Goal: Transaction & Acquisition: Purchase product/service

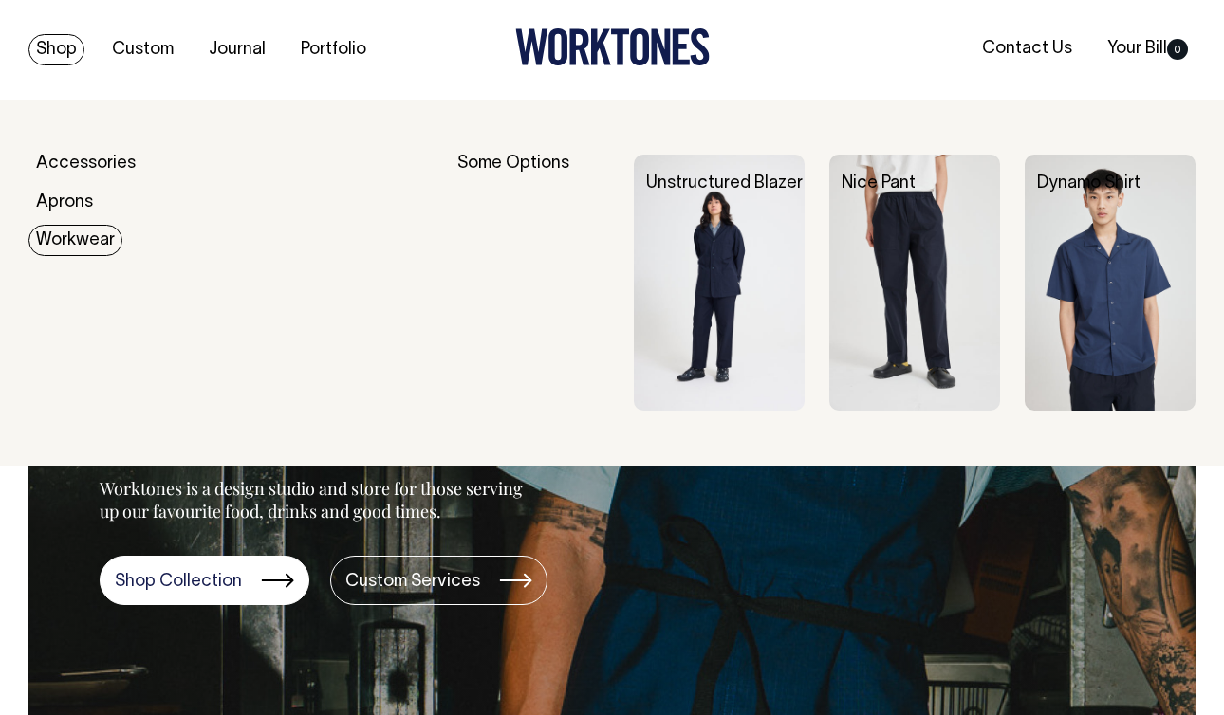
click at [77, 239] on link "Workwear" at bounding box center [75, 240] width 94 height 31
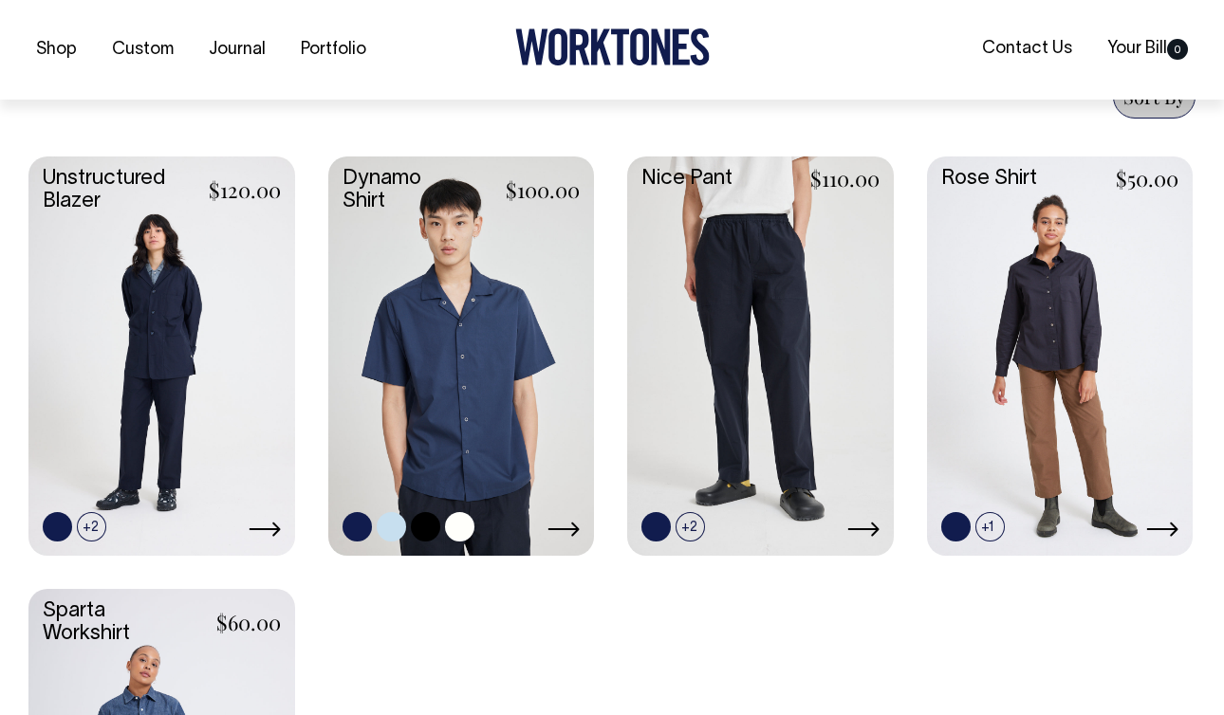
click at [399, 306] on link at bounding box center [461, 355] width 267 height 396
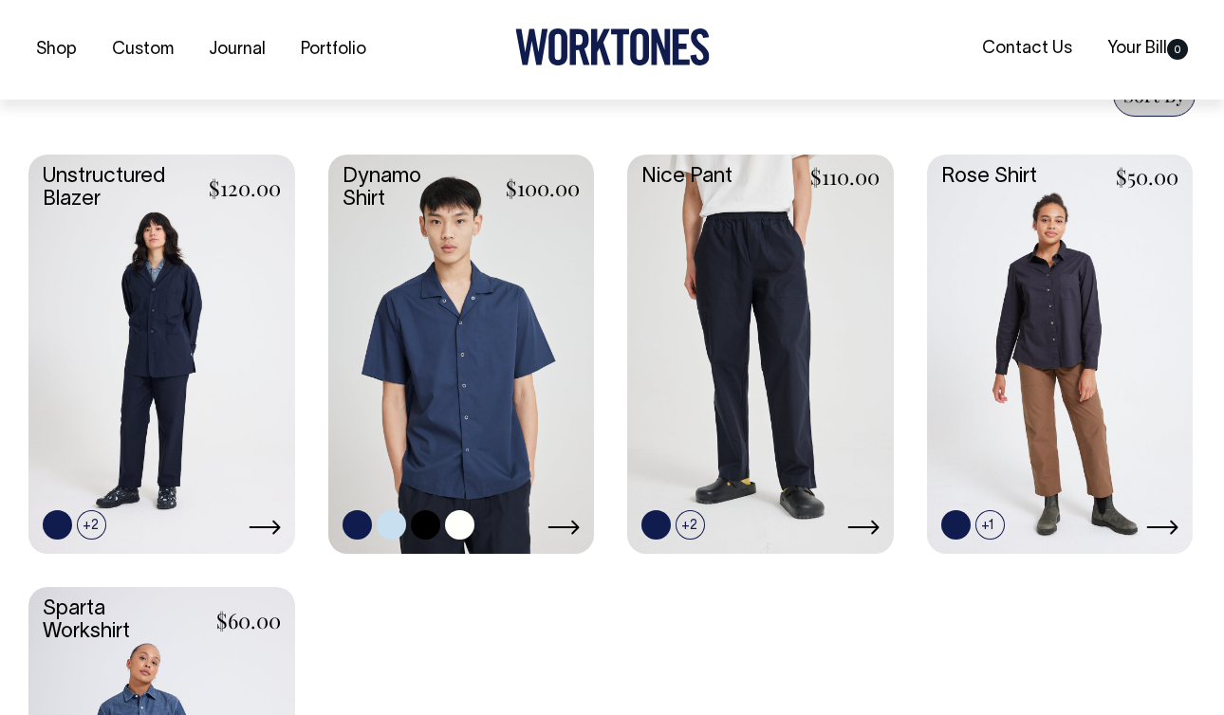
scroll to position [919, 0]
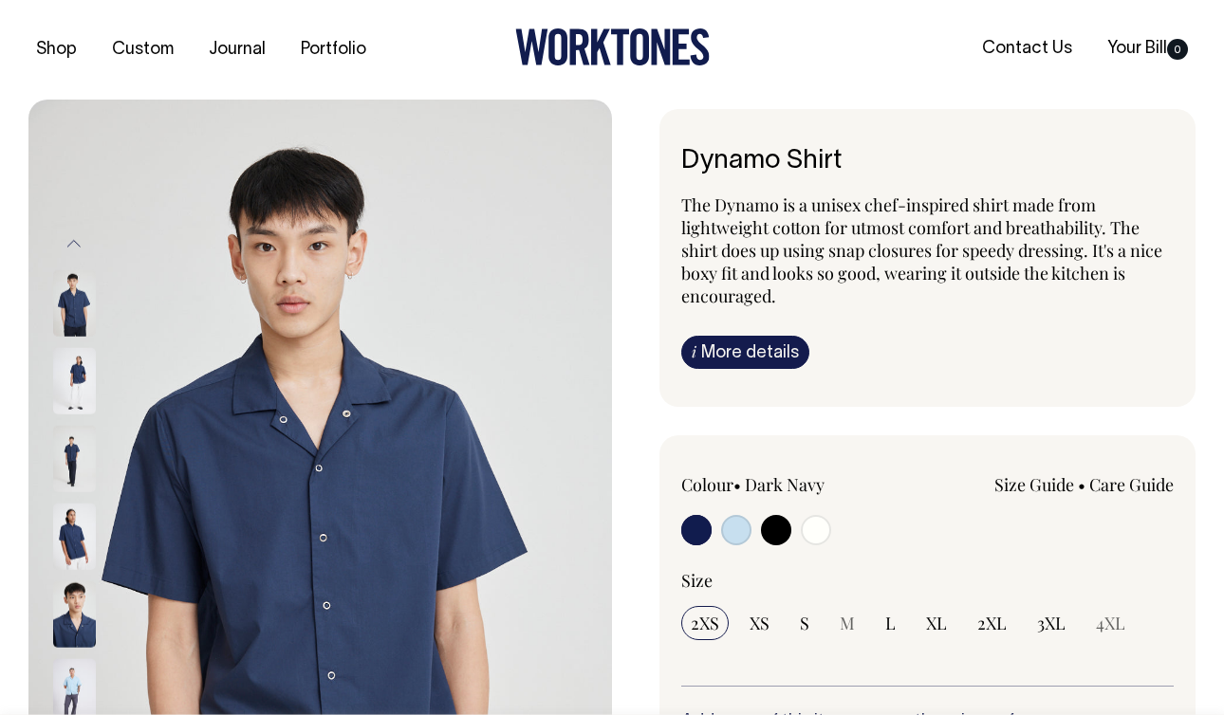
click at [817, 518] on input "radio" at bounding box center [816, 530] width 30 height 30
radio input "true"
select select "Off-White"
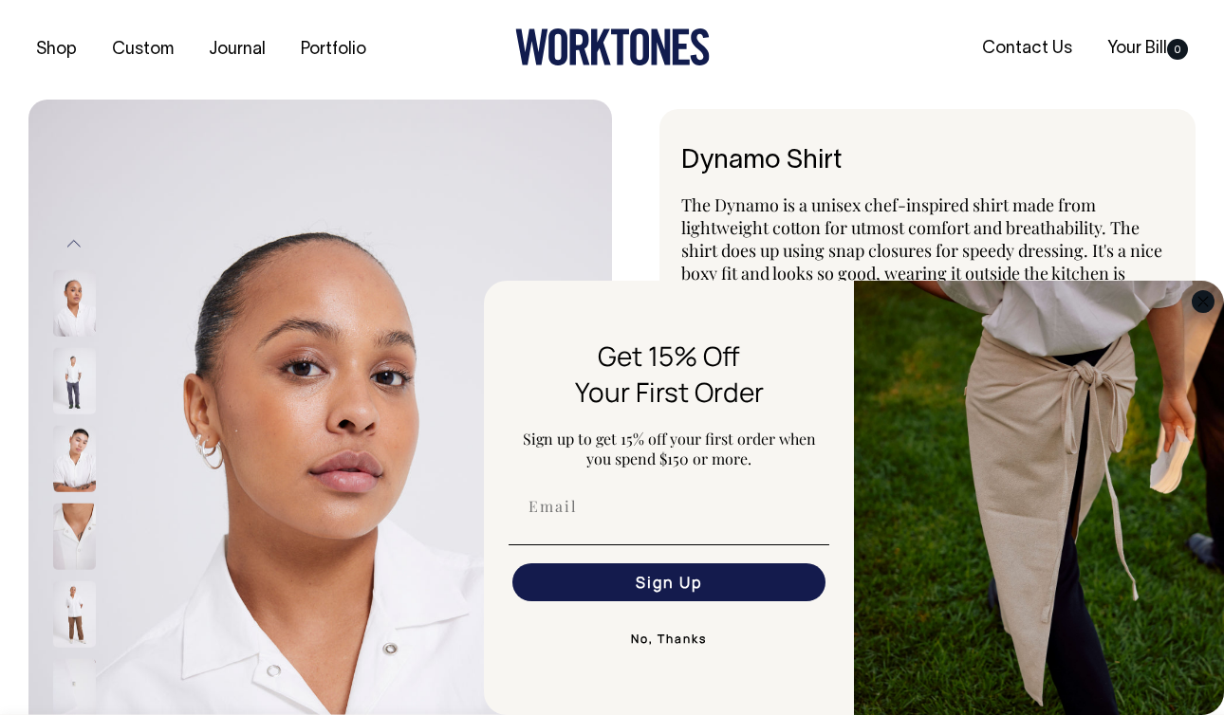
click at [1195, 292] on icon "Close dialog" at bounding box center [1203, 301] width 23 height 23
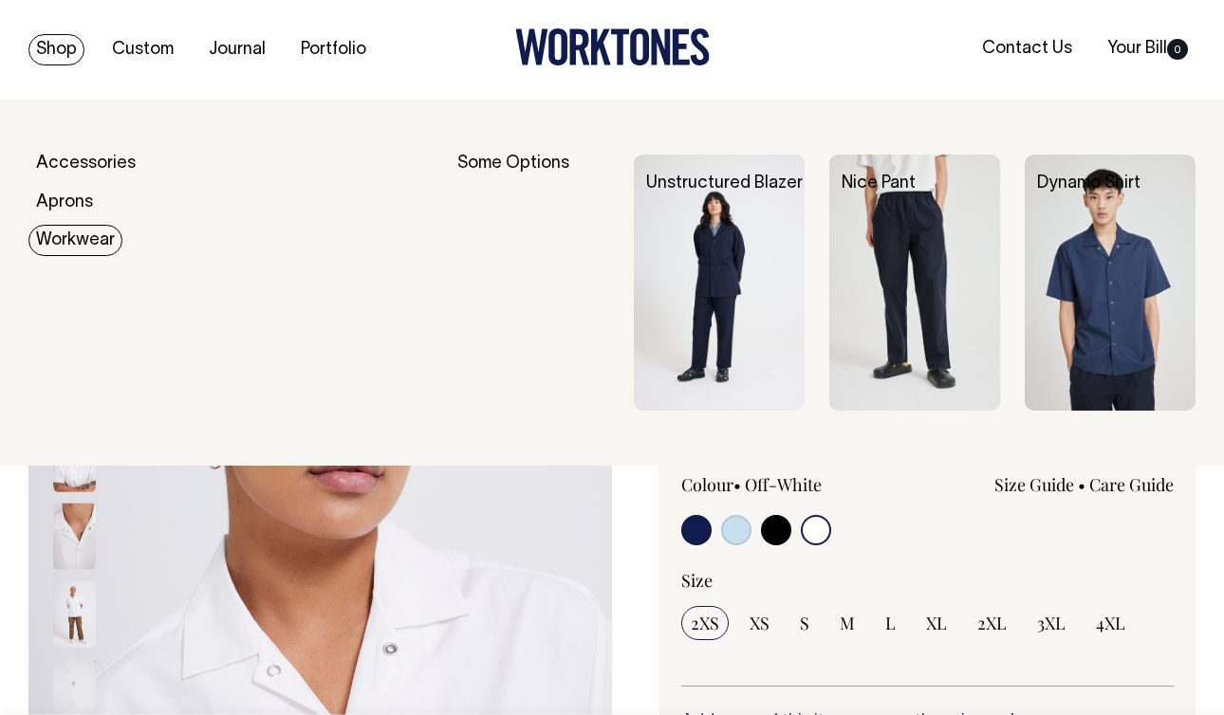
click at [86, 239] on link "Workwear" at bounding box center [75, 240] width 94 height 31
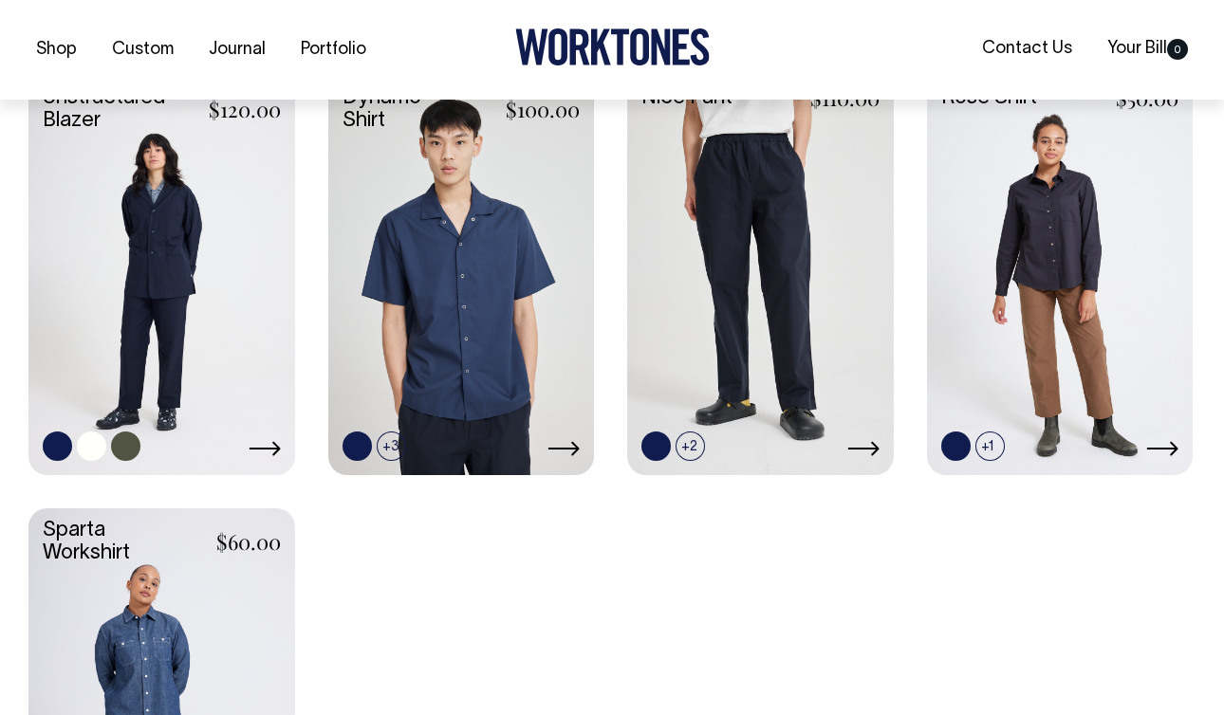
scroll to position [998, 0]
click at [211, 316] on link at bounding box center [161, 273] width 267 height 396
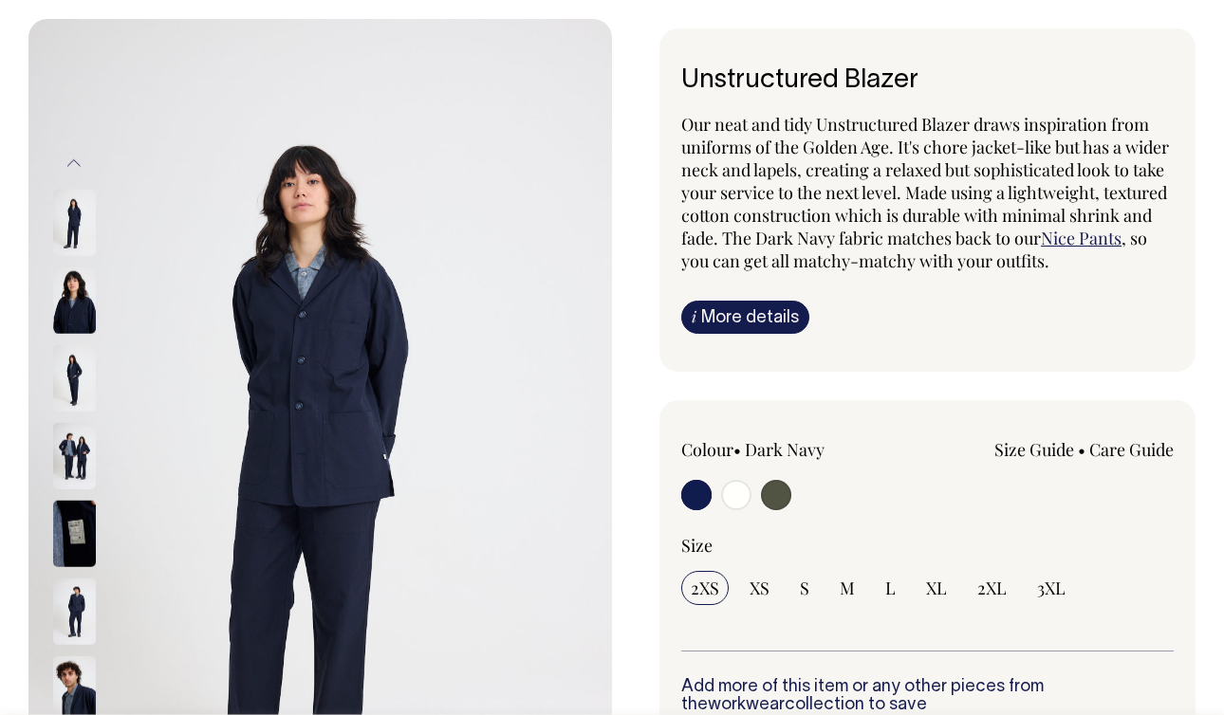
scroll to position [82, 0]
click at [731, 490] on input "radio" at bounding box center [736, 494] width 30 height 30
radio input "true"
radio input "false"
radio input "true"
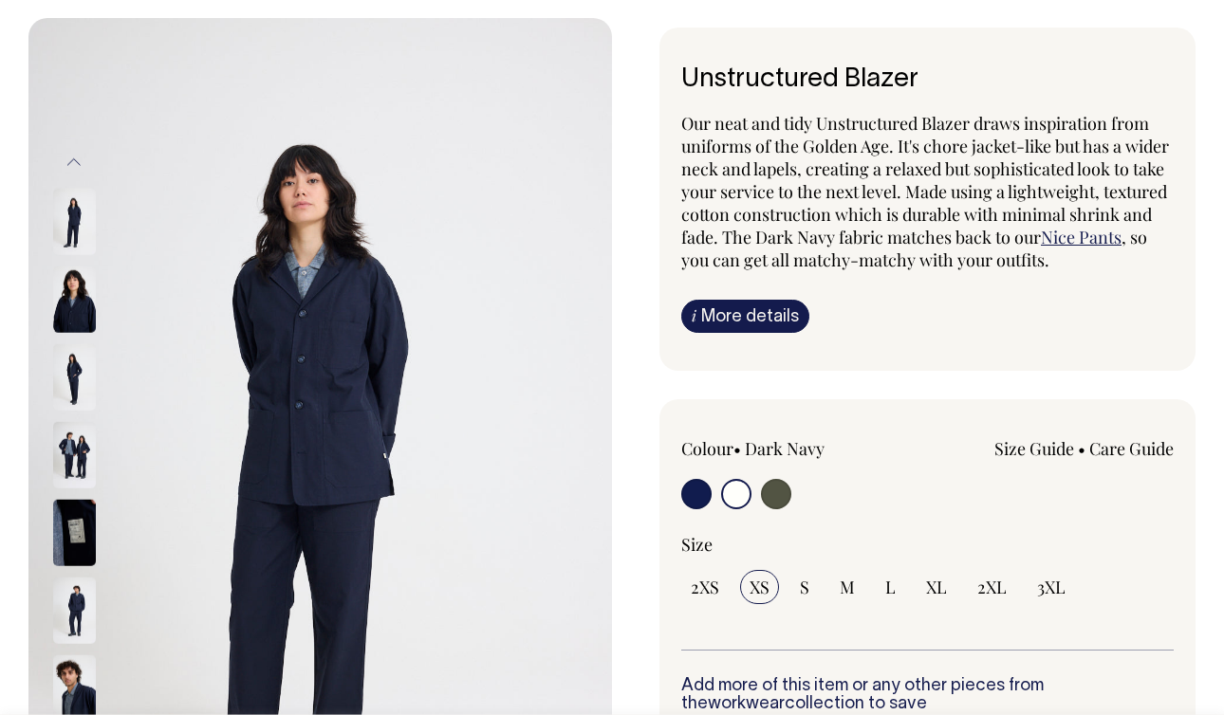
select select "Off-White"
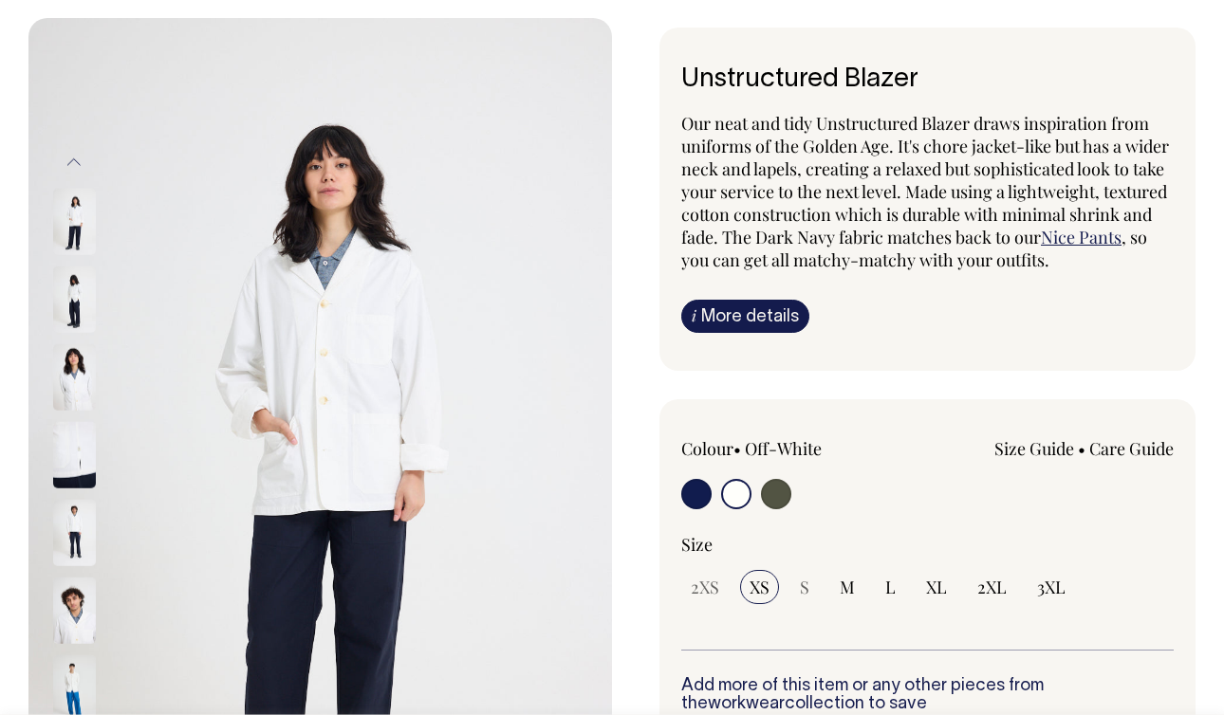
click at [777, 492] on input "radio" at bounding box center [776, 494] width 30 height 30
radio input "true"
radio input "false"
radio input "true"
select select "Olive"
